Goal: Task Accomplishment & Management: Use online tool/utility

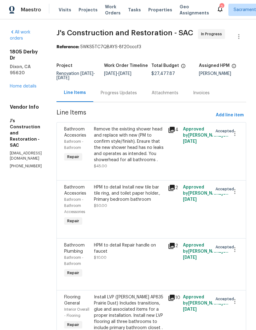
click at [30, 64] on div "1805 [GEOGRAPHIC_DATA][PERSON_NAME] Home details" at bounding box center [26, 69] width 32 height 41
click at [21, 84] on link "Home details" at bounding box center [23, 86] width 27 height 4
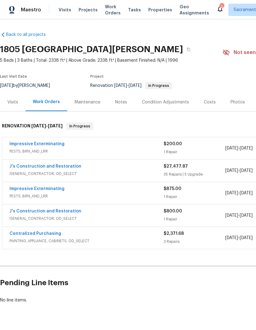
click at [59, 13] on span "Visits" at bounding box center [65, 10] width 13 height 6
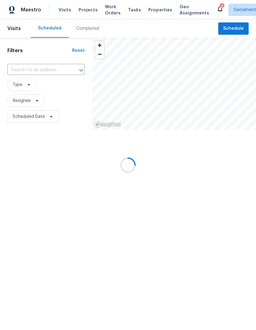
click at [51, 67] on div at bounding box center [128, 165] width 256 height 330
click at [47, 70] on div at bounding box center [128, 165] width 256 height 330
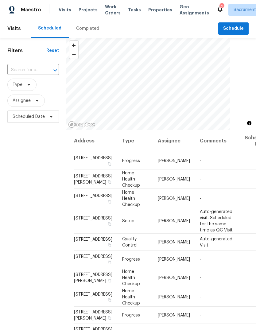
click at [41, 71] on input "text" at bounding box center [24, 70] width 34 height 10
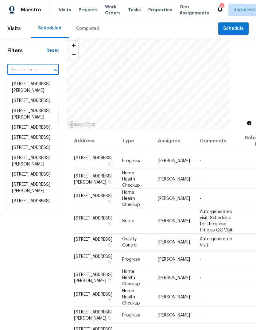
click at [40, 72] on input "text" at bounding box center [24, 70] width 34 height 10
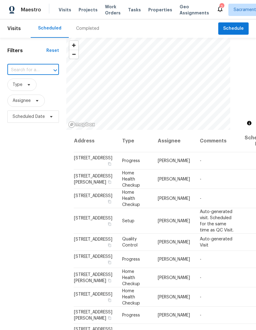
paste input "[STREET_ADDRESS]"
type input "[STREET_ADDRESS]"
click at [23, 85] on li "[STREET_ADDRESS]" at bounding box center [32, 84] width 51 height 10
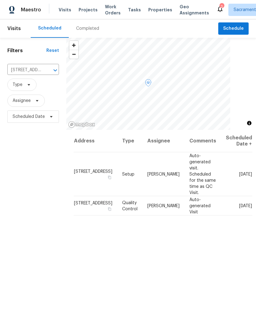
click at [0, 0] on icon at bounding box center [0, 0] width 0 height 0
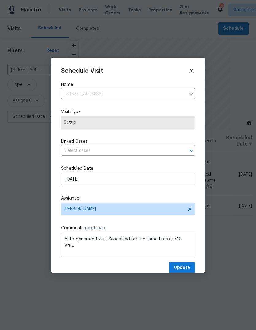
click at [123, 156] on input "text" at bounding box center [119, 151] width 117 height 10
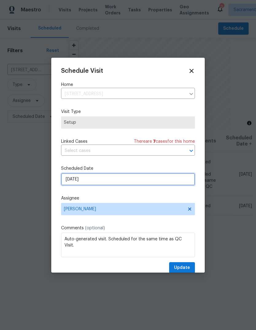
click at [137, 184] on input "[DATE]" at bounding box center [128, 179] width 134 height 12
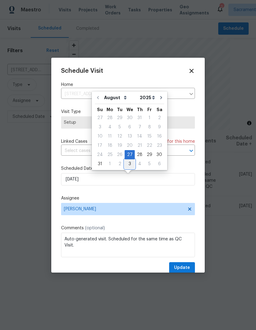
click at [128, 164] on div "3" at bounding box center [130, 164] width 10 height 9
type input "[DATE]"
select select "8"
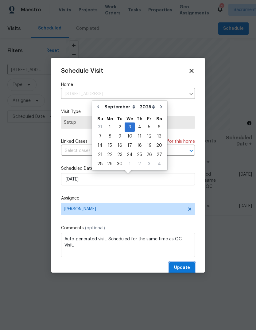
click at [187, 268] on span "Update" at bounding box center [182, 268] width 16 height 8
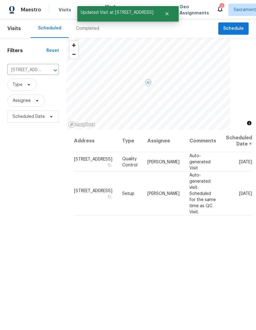
click at [0, 0] on icon at bounding box center [0, 0] width 0 height 0
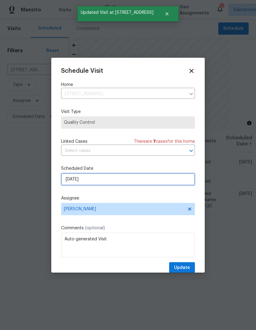
click at [117, 180] on input "[DATE]" at bounding box center [128, 179] width 134 height 12
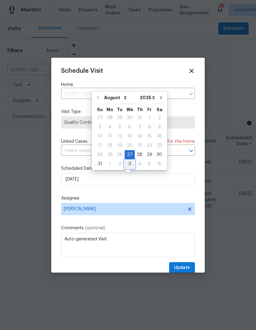
click at [128, 163] on div "3" at bounding box center [130, 164] width 10 height 9
type input "[DATE]"
select select "8"
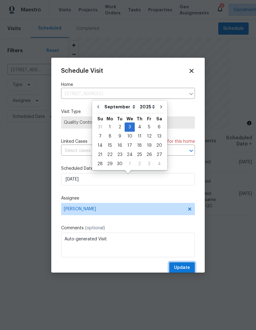
click at [186, 267] on span "Update" at bounding box center [182, 268] width 16 height 8
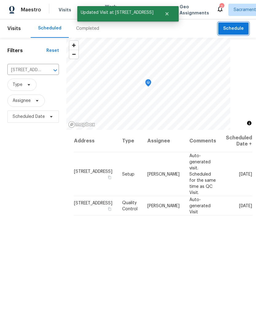
click at [232, 27] on span "Schedule" at bounding box center [233, 29] width 21 height 8
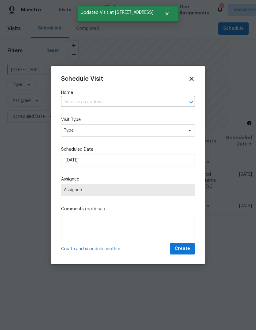
click at [142, 100] on input "text" at bounding box center [119, 102] width 117 height 10
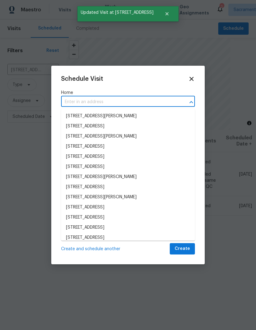
click at [142, 103] on input "text" at bounding box center [119, 102] width 117 height 10
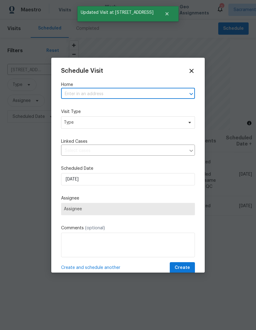
click at [89, 93] on input "text" at bounding box center [119, 94] width 117 height 10
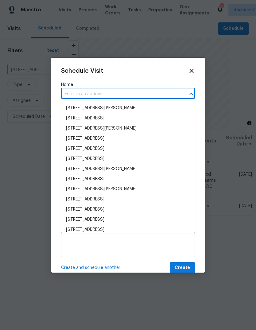
paste input "[STREET_ADDRESS]"
type input "[STREET_ADDRESS]"
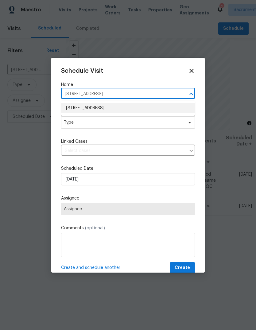
click at [122, 110] on li "[STREET_ADDRESS]" at bounding box center [128, 108] width 134 height 10
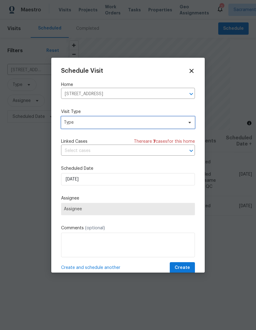
click at [143, 128] on span "Type" at bounding box center [128, 122] width 134 height 12
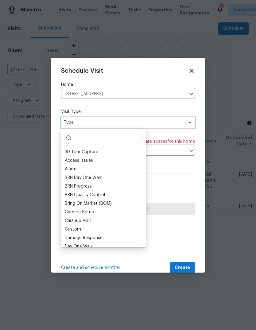
click at [146, 126] on span "Type" at bounding box center [124, 123] width 120 height 6
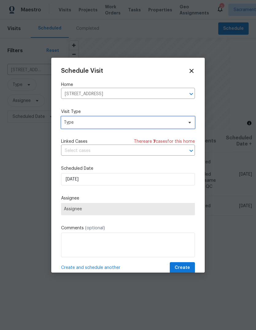
click at [157, 123] on span "Type" at bounding box center [124, 123] width 120 height 6
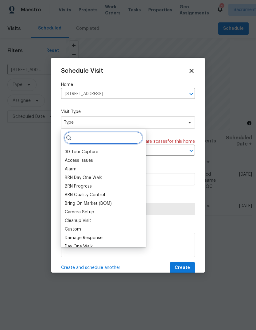
click at [108, 139] on input "search" at bounding box center [103, 138] width 79 height 12
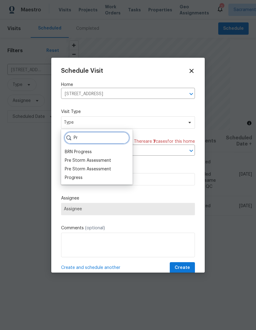
type input "Pr"
click at [78, 179] on div "Progress" at bounding box center [74, 178] width 18 height 6
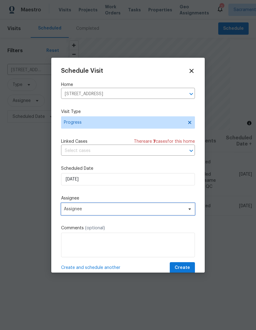
click at [135, 211] on span "Assignee" at bounding box center [124, 209] width 120 height 5
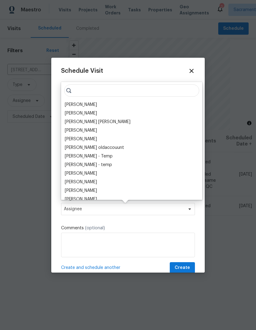
click at [95, 104] on div "[PERSON_NAME]" at bounding box center [81, 105] width 32 height 6
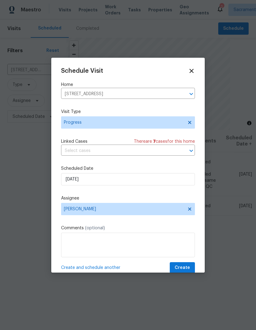
click at [184, 271] on span "Create" at bounding box center [182, 268] width 15 height 8
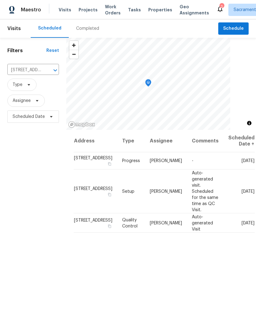
click at [220, 6] on div "2" at bounding box center [222, 7] width 4 height 6
click at [220, 5] on div "2" at bounding box center [222, 7] width 4 height 6
click at [217, 8] on icon at bounding box center [220, 8] width 7 height 7
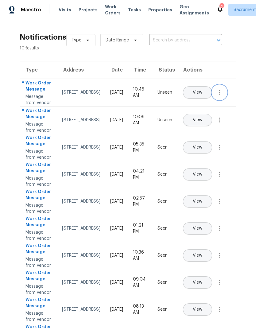
click at [218, 96] on icon "button" at bounding box center [219, 92] width 7 height 7
click at [204, 107] on div "Mark Seen" at bounding box center [185, 106] width 48 height 6
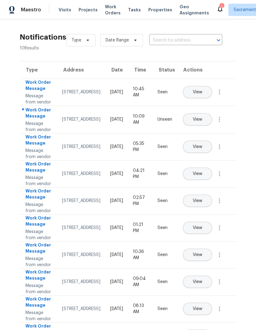
click at [203, 122] on span "View" at bounding box center [198, 119] width 10 height 5
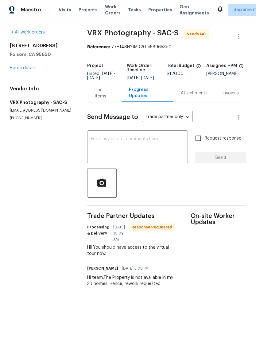
click at [27, 74] on div "All work orders 121 N Grant Ln Folsom, CA 95630 Home details Vendor Info VRX Ph…" at bounding box center [41, 75] width 63 height 92
click at [27, 70] on link "Home details" at bounding box center [23, 68] width 27 height 4
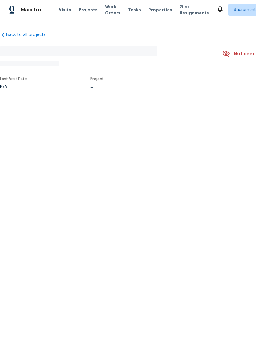
click at [24, 70] on section "No address found N/A Not seen today Mark Seen Actions Last Visit Date N/A Proje…" at bounding box center [173, 66] width 347 height 51
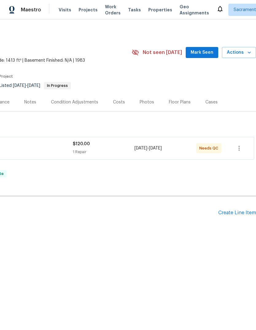
scroll to position [0, 91]
